Goal: Check status: Check status

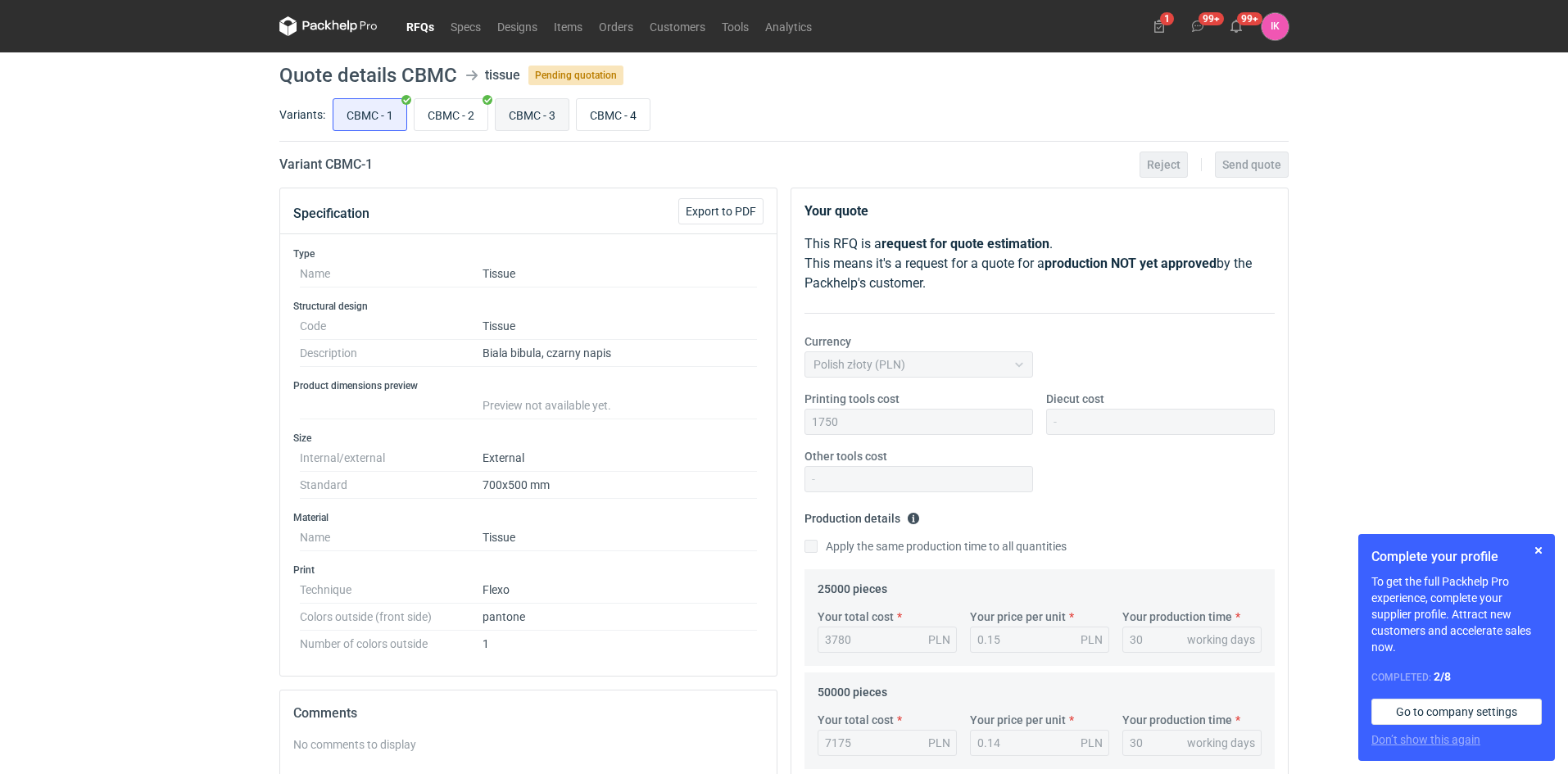
click at [541, 115] on input "CBMC - 3" at bounding box center [531, 114] width 73 height 31
radio input "true"
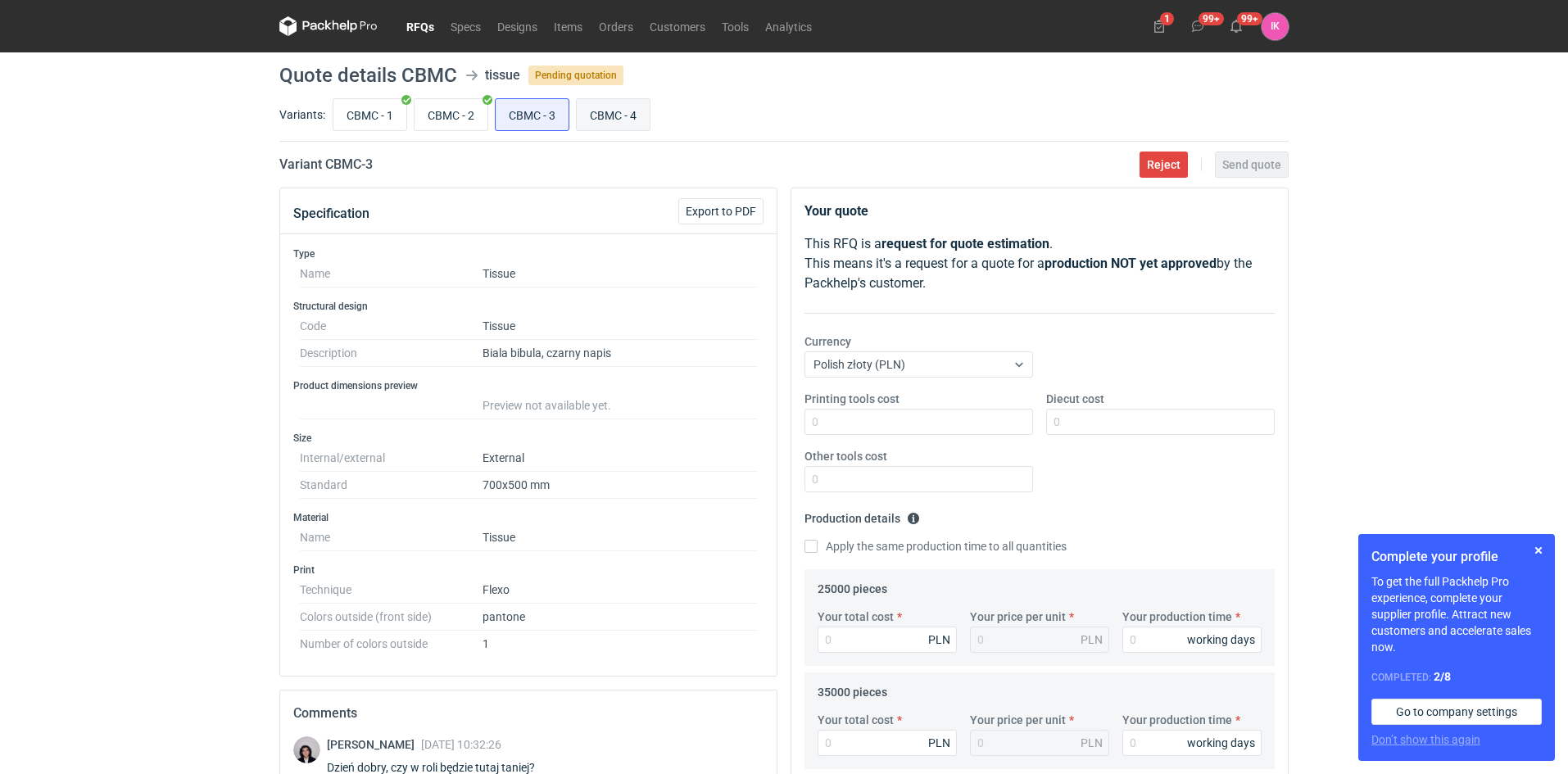
click at [609, 119] on input "CBMC - 4" at bounding box center [613, 114] width 73 height 31
radio input "true"
